Goal: Information Seeking & Learning: Learn about a topic

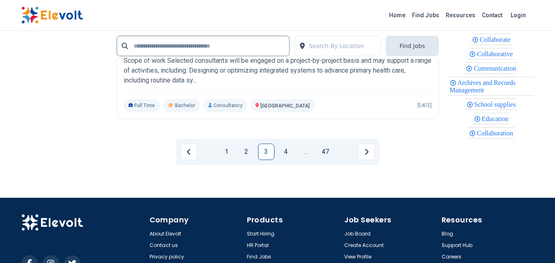
scroll to position [1889, 0]
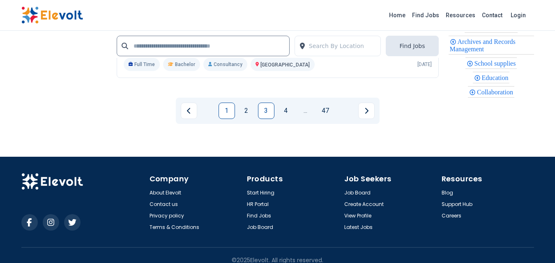
click at [228, 118] on link "1" at bounding box center [226, 111] width 16 height 16
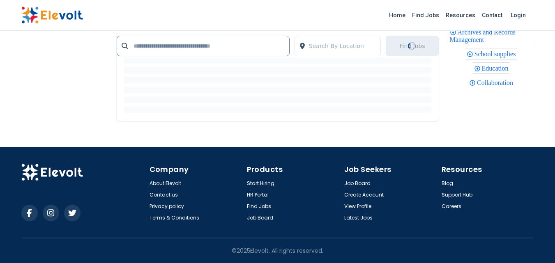
scroll to position [0, 0]
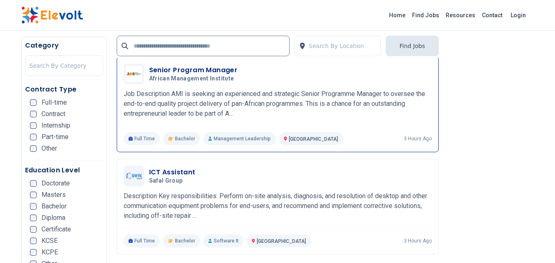
scroll to position [1067, 0]
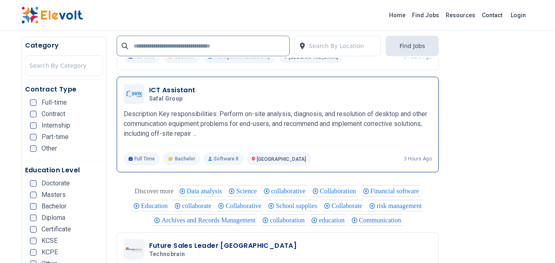
click at [229, 106] on div "ICT Assistant Safal Group [DATE] [DATE] [GEOGRAPHIC_DATA] KE Description Key re…" at bounding box center [278, 125] width 308 height 82
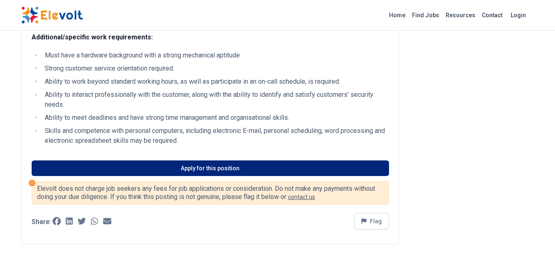
scroll to position [657, 0]
